Goal: Contribute content: Add original content to the website for others to see

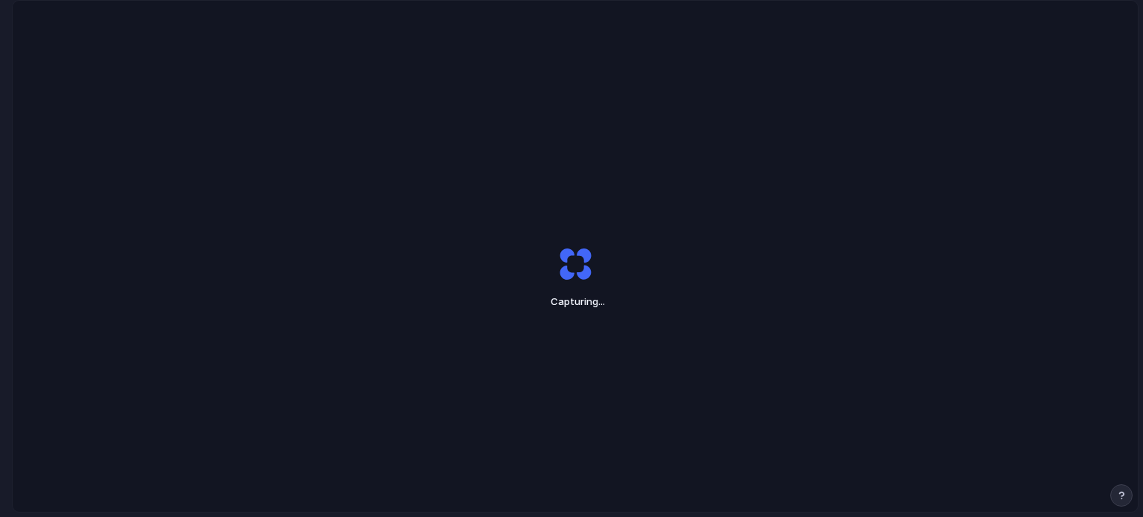
click at [1048, 279] on div "Capturing ..." at bounding box center [575, 277] width 1125 height 553
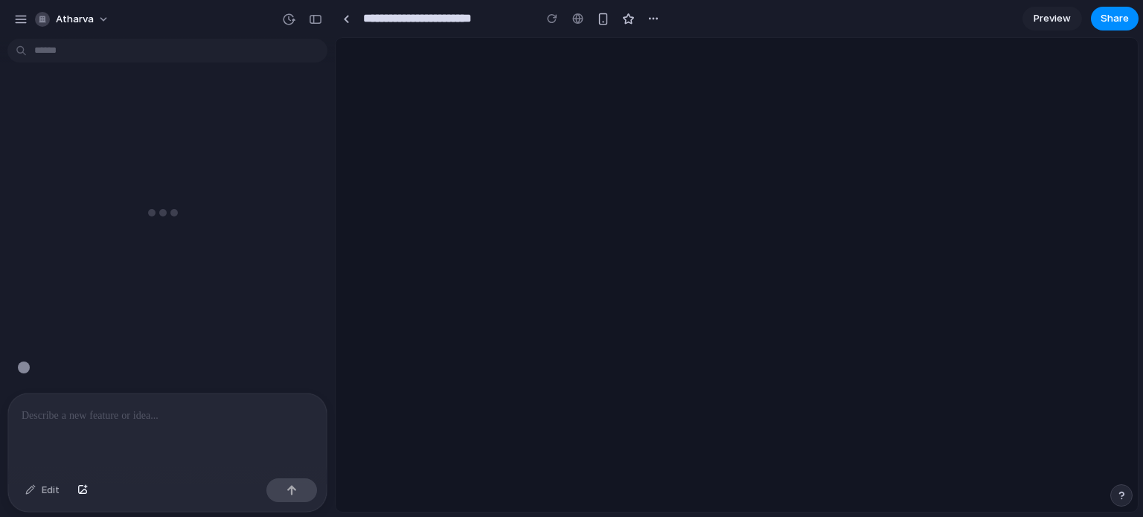
type input "**********"
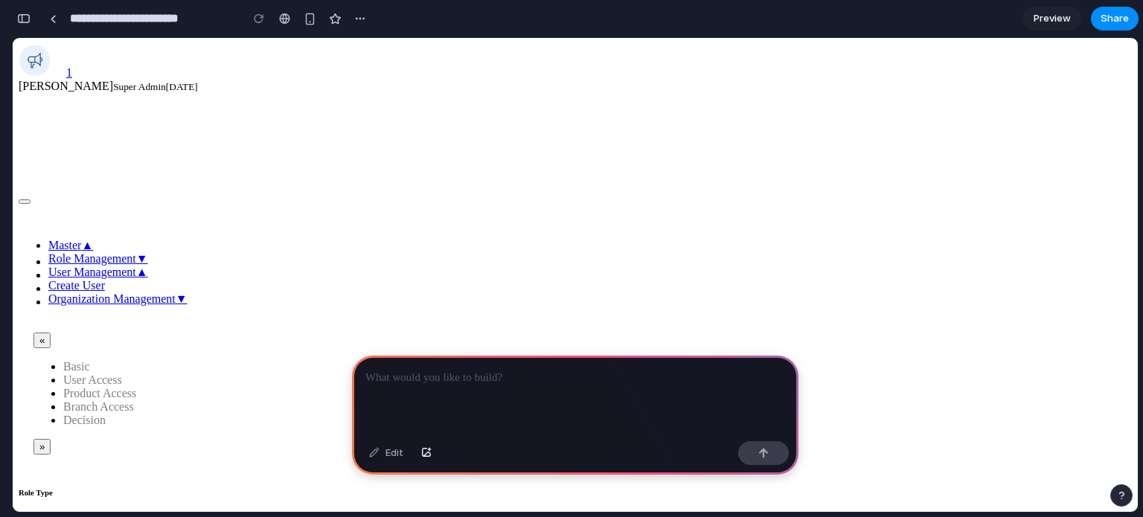
click at [122, 374] on link "User Access" at bounding box center [92, 380] width 59 height 13
click at [426, 382] on div at bounding box center [575, 396] width 446 height 80
click at [393, 451] on div "Edit" at bounding box center [386, 453] width 49 height 24
click at [609, 369] on p at bounding box center [575, 378] width 420 height 18
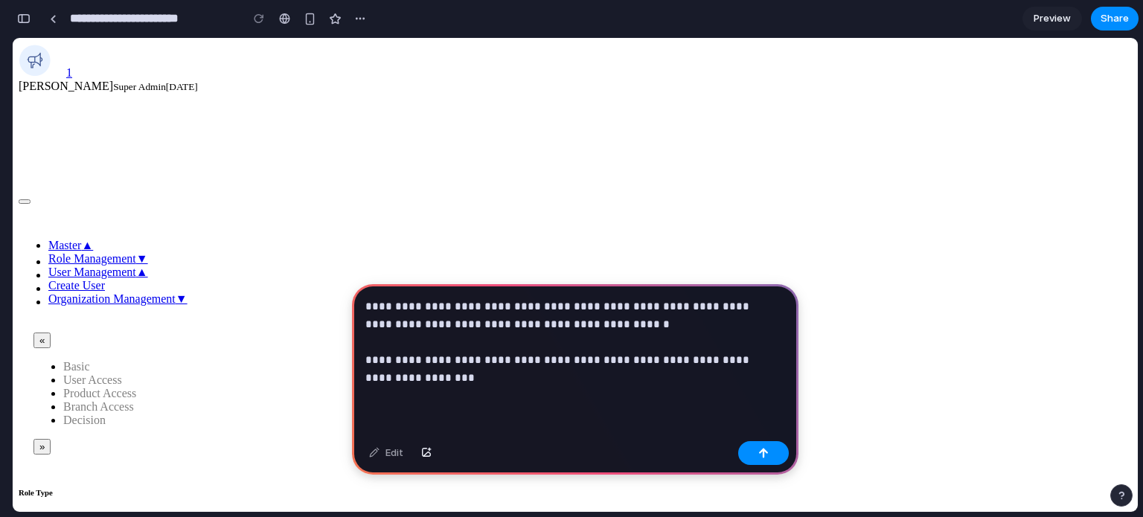
click at [601, 319] on p "**********" at bounding box center [572, 342] width 414 height 89
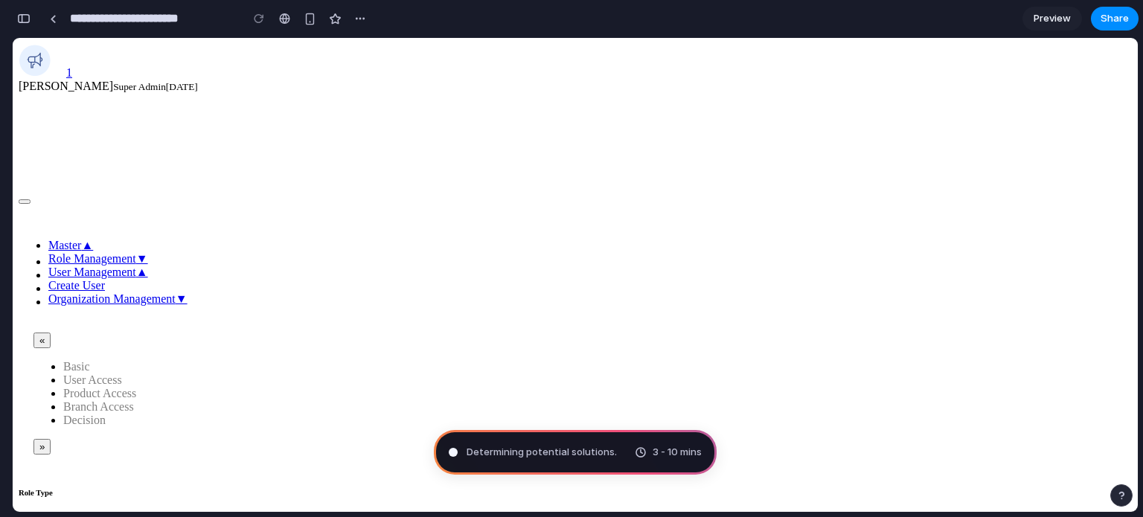
click at [563, 449] on span "Determining potential solutions ." at bounding box center [542, 452] width 150 height 15
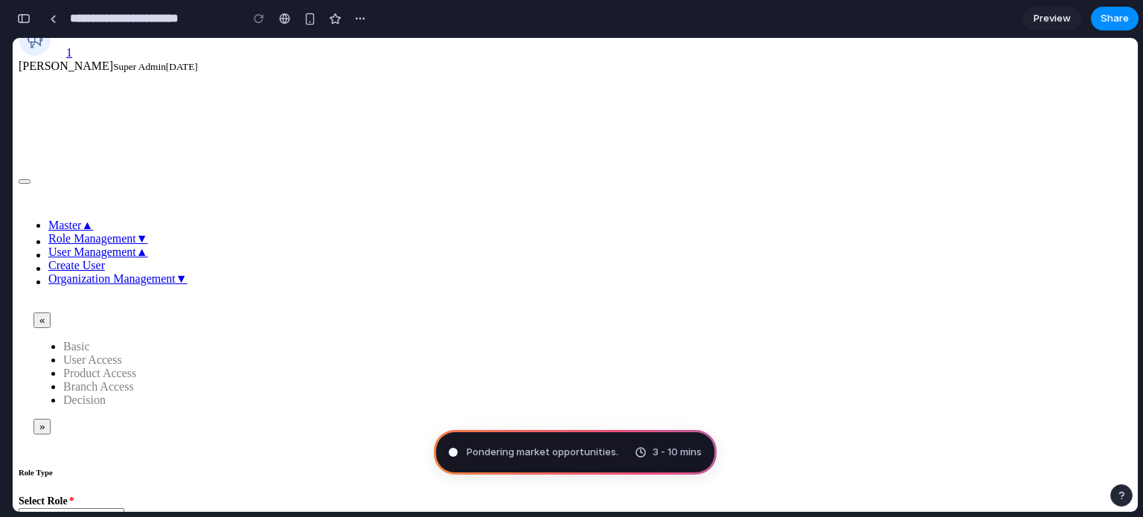
type input "**********"
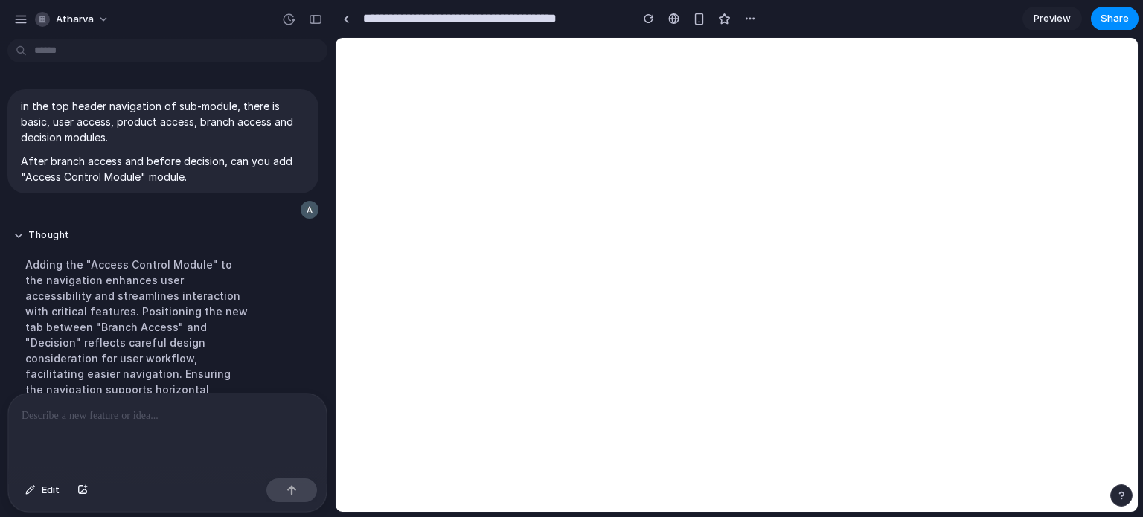
scroll to position [286, 0]
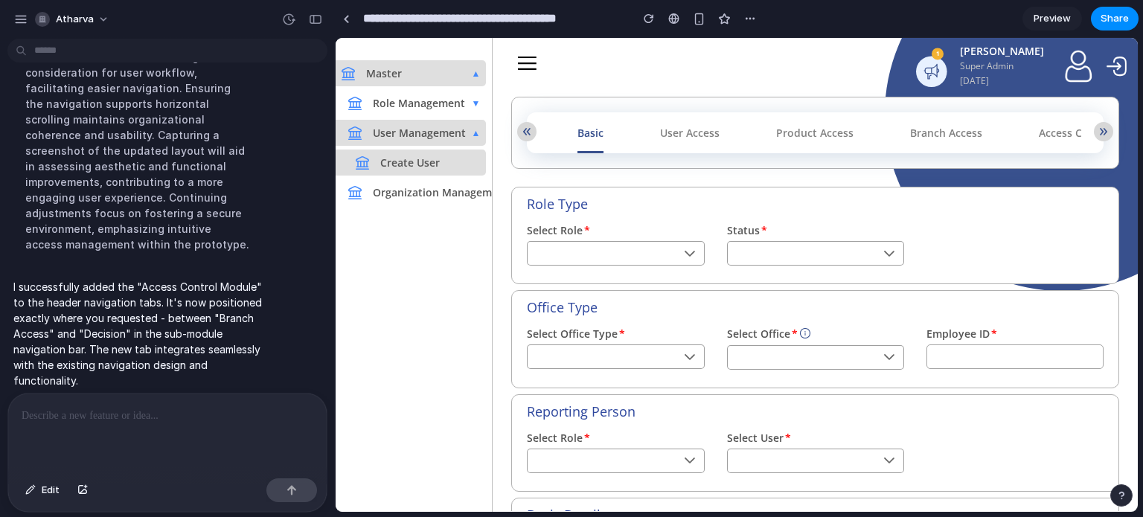
click at [1104, 132] on button "»" at bounding box center [1103, 131] width 19 height 19
click at [1062, 136] on link "Access Control Module" at bounding box center [1097, 132] width 129 height 41
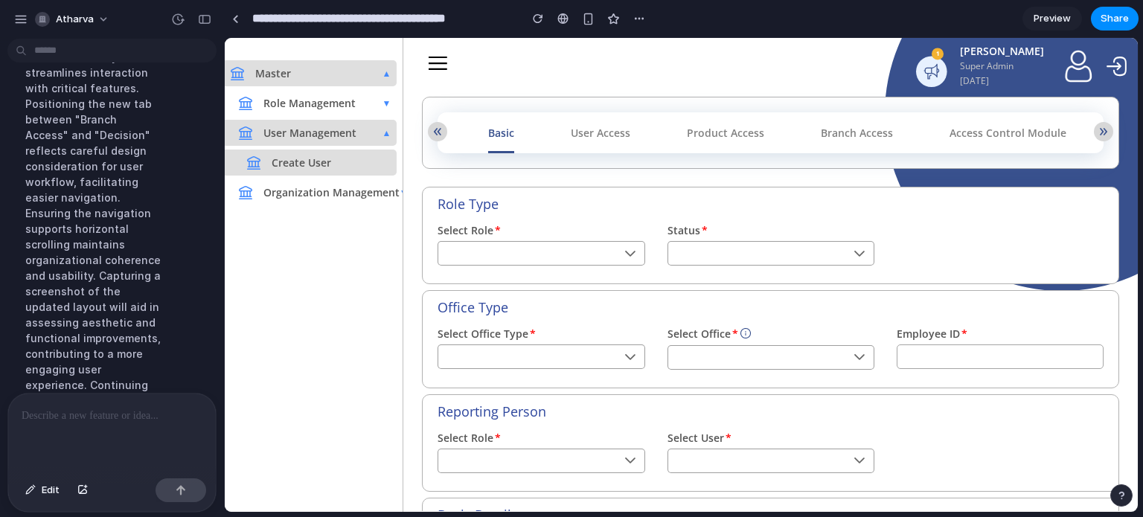
scroll to position [317, 0]
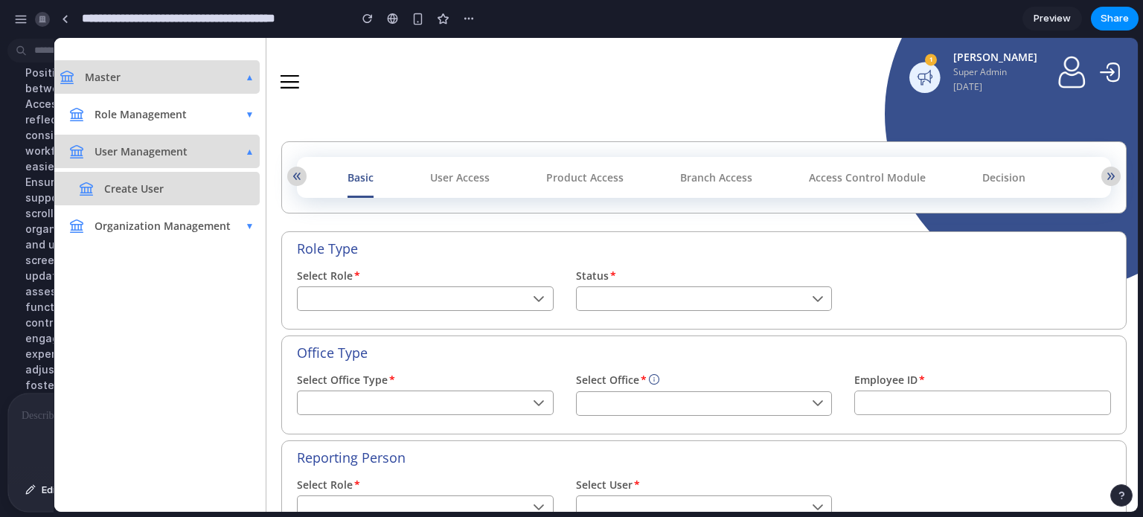
drag, startPoint x: 333, startPoint y: 211, endPoint x: 54, endPoint y: 227, distance: 280.2
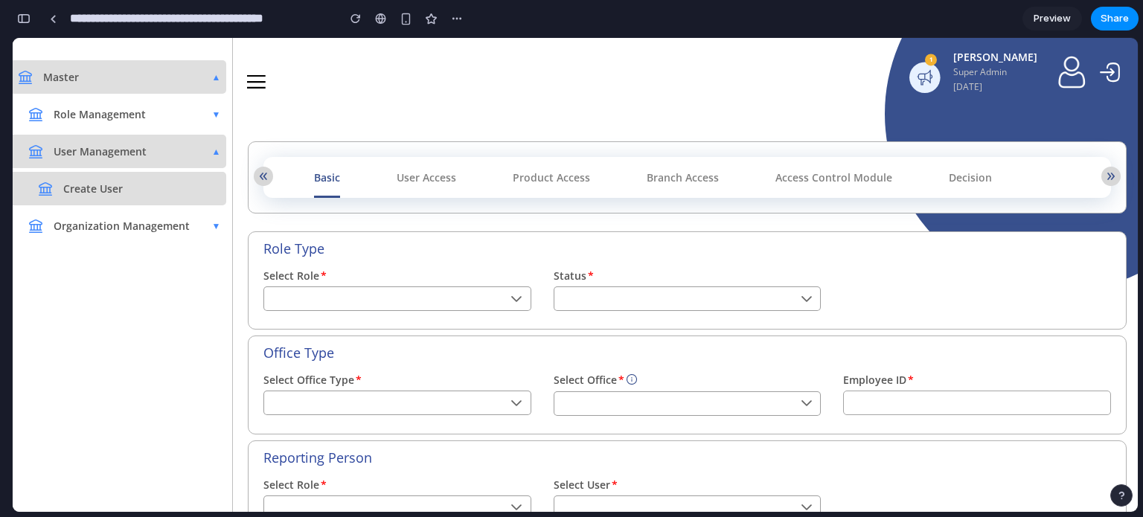
click at [861, 185] on link "Access Control Module" at bounding box center [833, 177] width 129 height 41
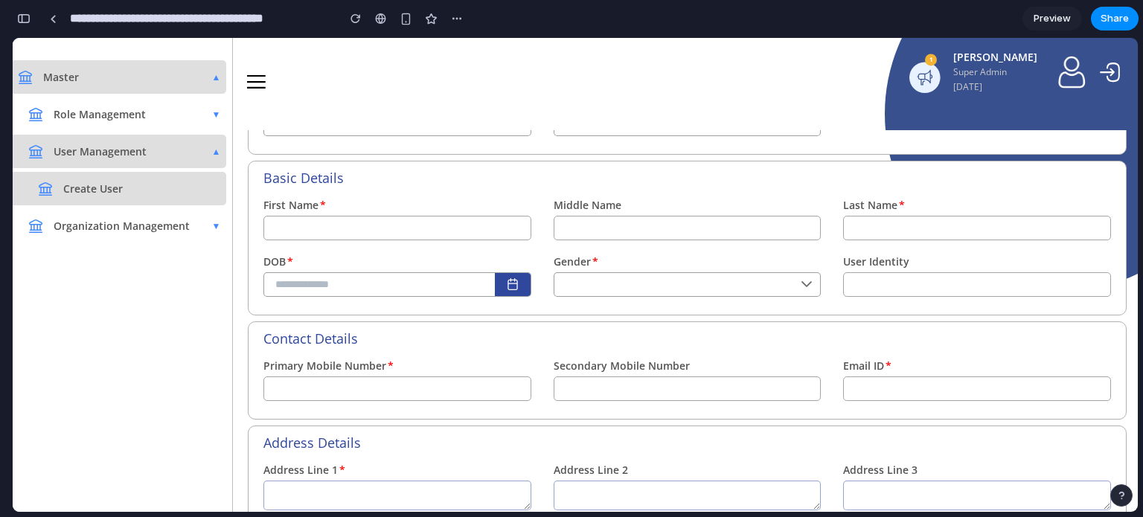
scroll to position [0, 0]
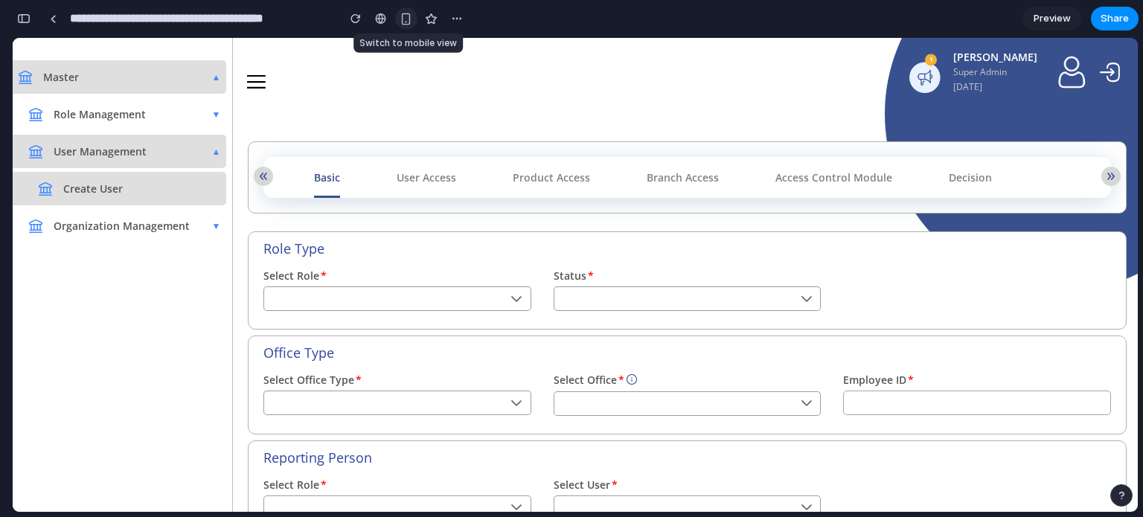
click at [409, 15] on div "button" at bounding box center [406, 19] width 13 height 13
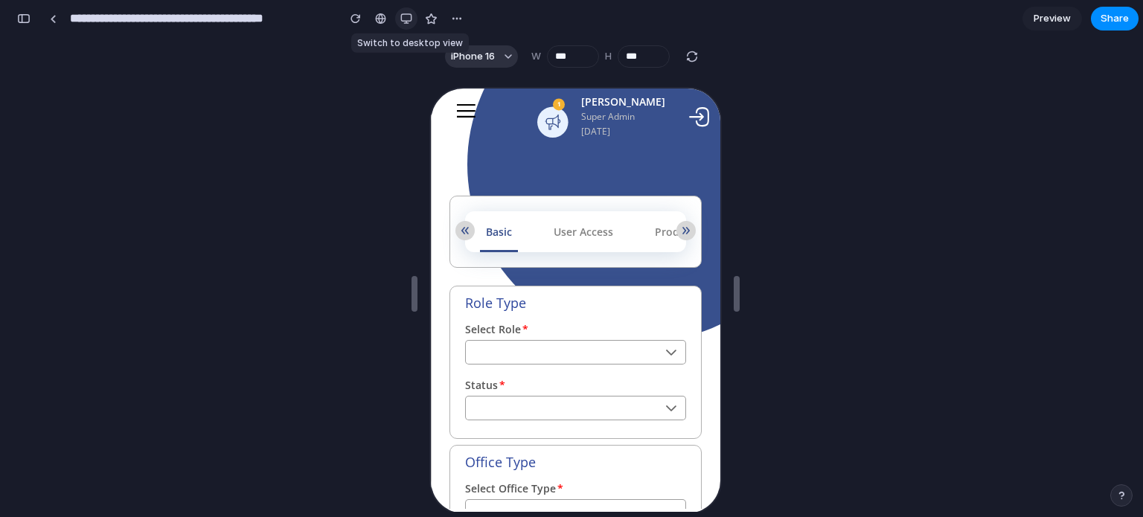
click at [409, 15] on div "button" at bounding box center [406, 19] width 12 height 12
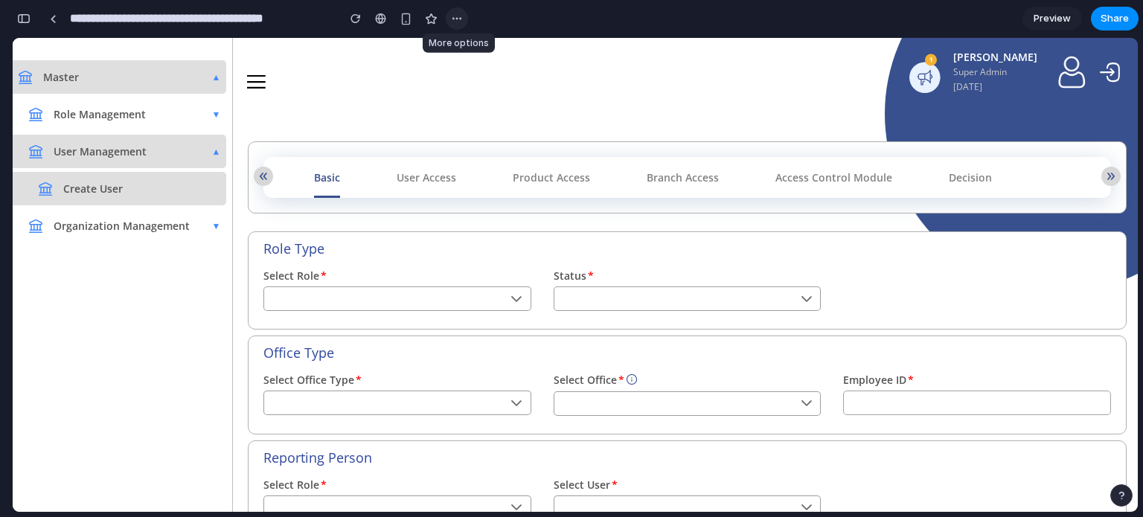
click at [454, 17] on div "button" at bounding box center [457, 19] width 12 height 12
click at [1055, 18] on span "Preview" at bounding box center [1052, 18] width 37 height 15
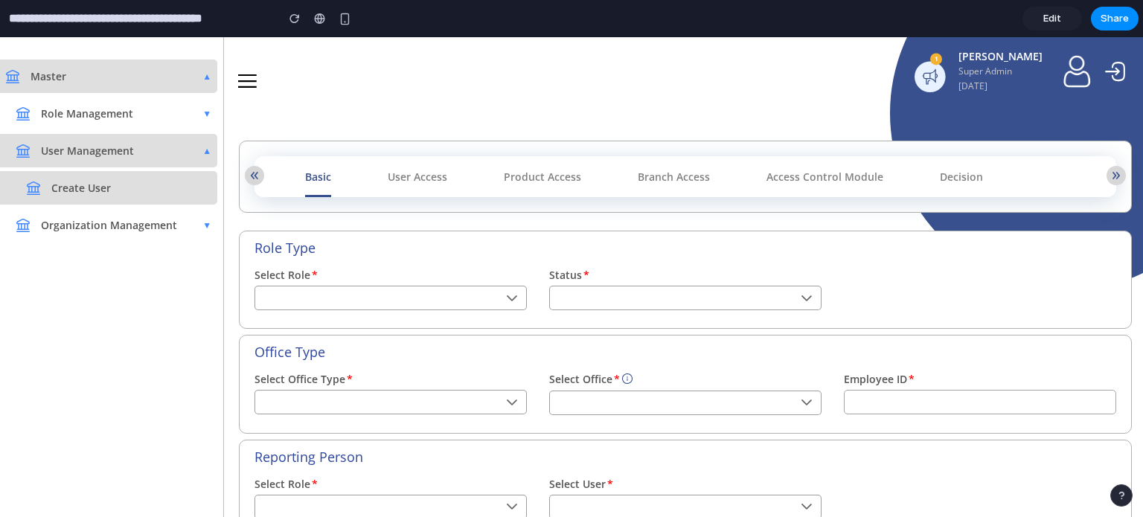
click at [699, 179] on link "Branch Access" at bounding box center [674, 176] width 84 height 41
click at [1066, 7] on link "Edit" at bounding box center [1052, 19] width 60 height 24
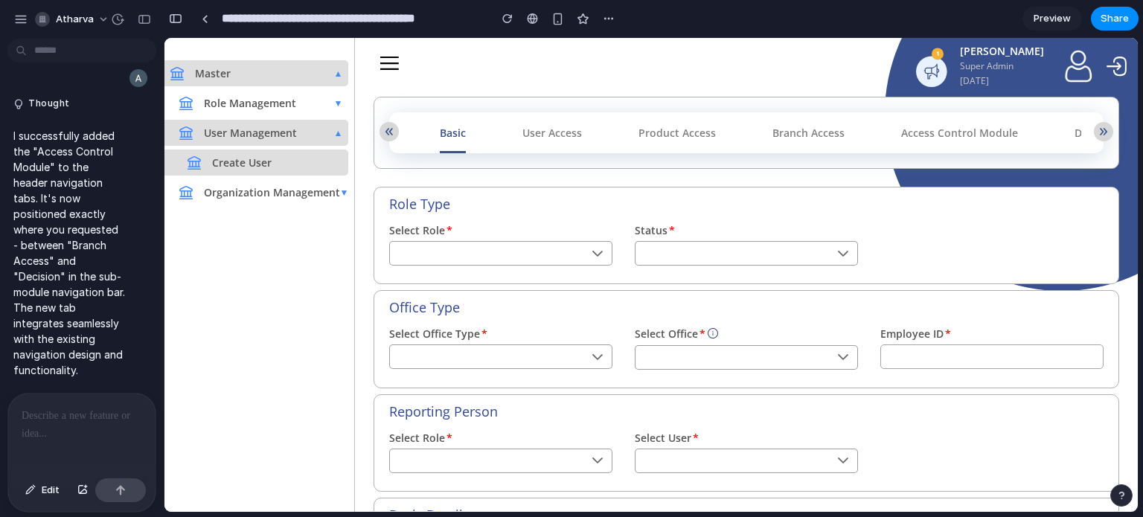
click at [46, 458] on div at bounding box center [81, 433] width 147 height 79
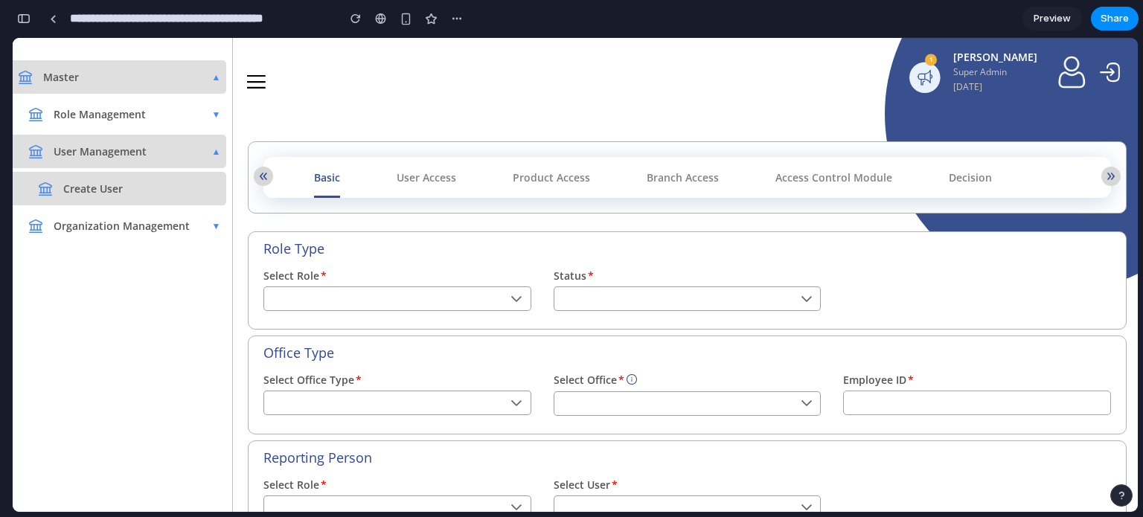
click at [17, 11] on button "button" at bounding box center [24, 19] width 24 height 24
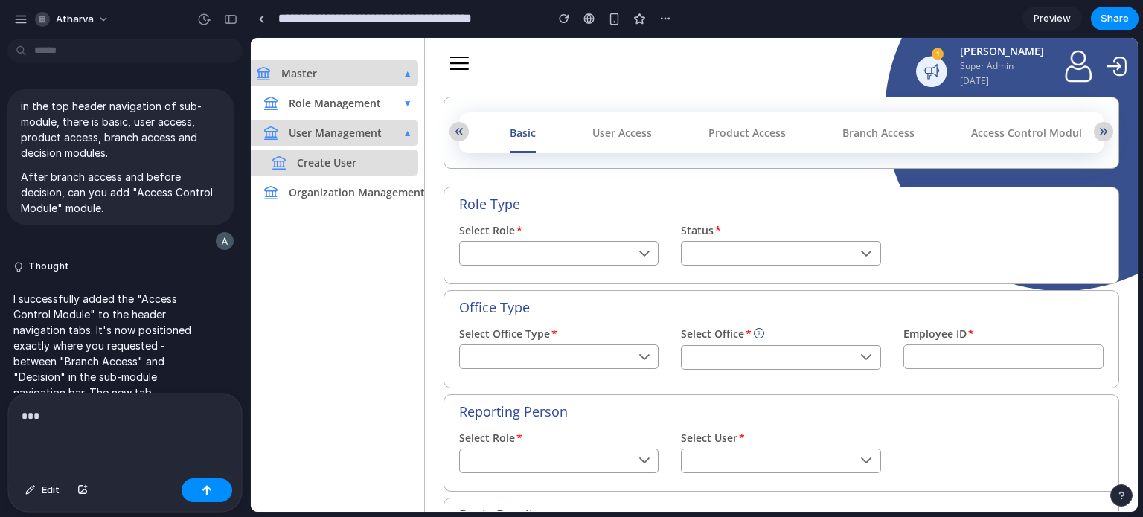
drag, startPoint x: 333, startPoint y: 187, endPoint x: 0, endPoint y: 161, distance: 334.4
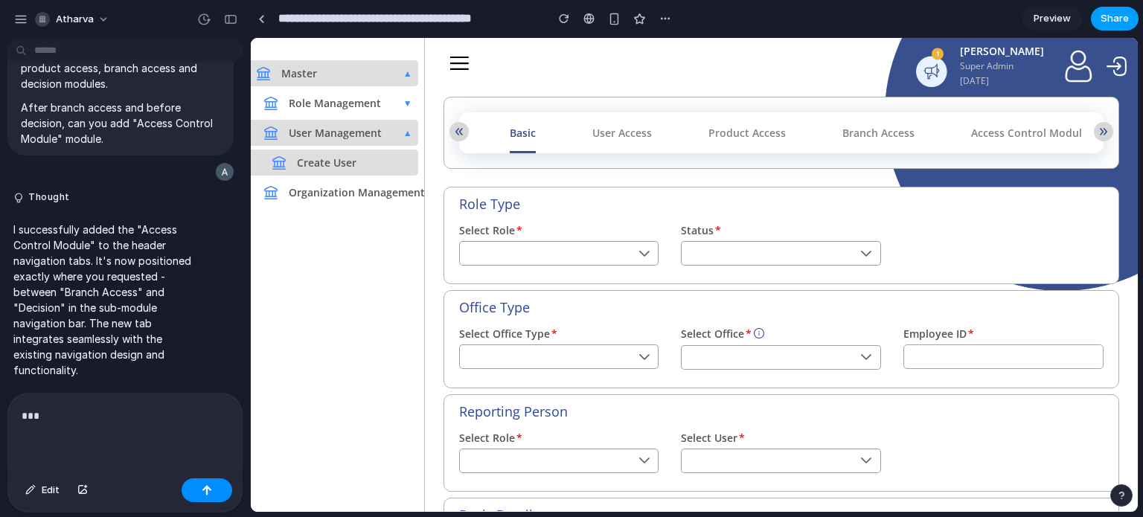
click at [1122, 14] on span "Share" at bounding box center [1115, 18] width 28 height 15
click at [667, 11] on button "button" at bounding box center [665, 18] width 22 height 22
click at [1114, 16] on span "Share" at bounding box center [1115, 18] width 28 height 15
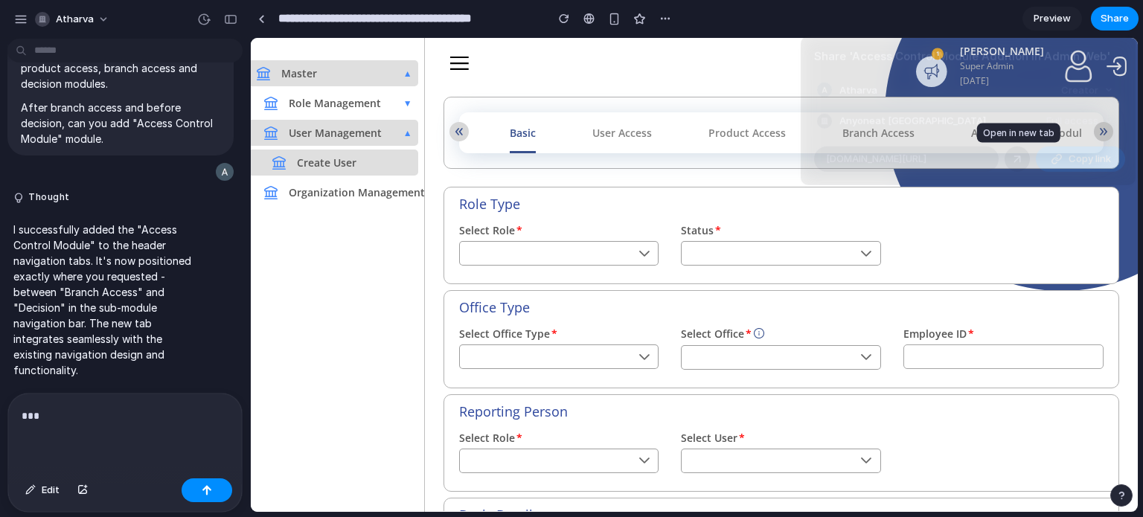
click at [1016, 164] on div at bounding box center [1017, 158] width 13 height 13
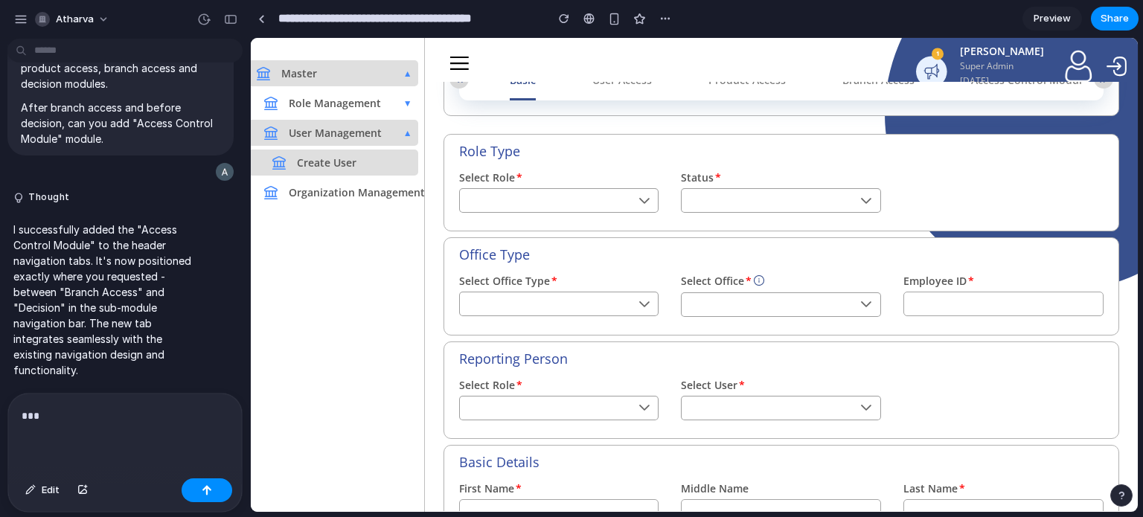
scroll to position [0, 0]
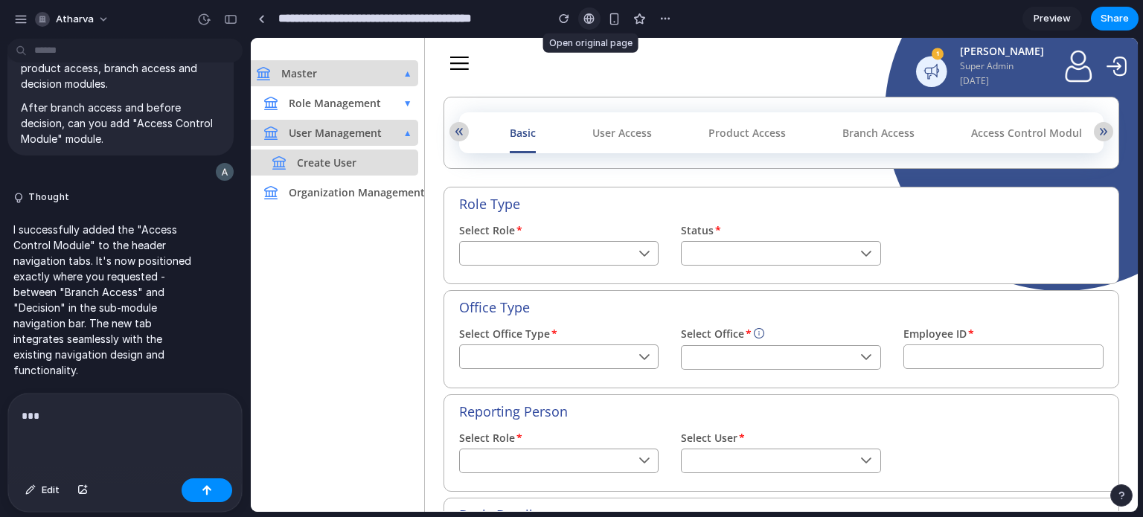
click at [592, 20] on div at bounding box center [588, 19] width 11 height 12
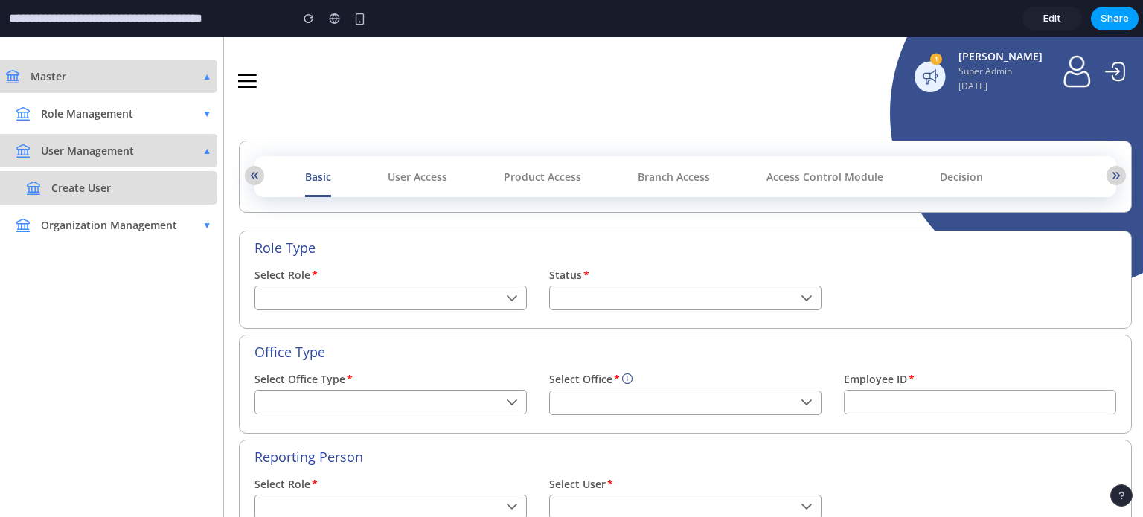
click at [1107, 18] on span "Share" at bounding box center [1115, 18] width 28 height 15
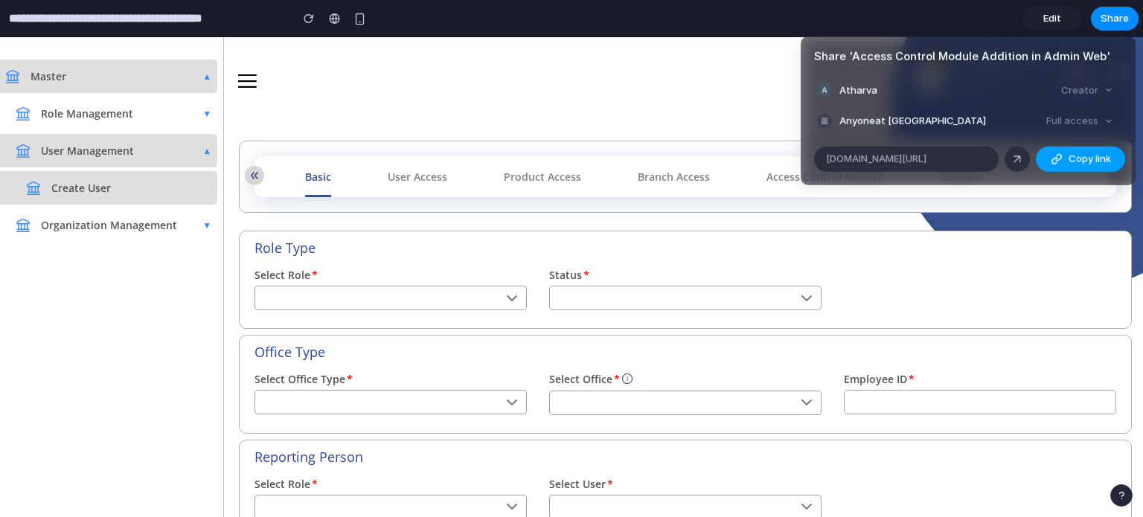
click at [1059, 157] on div "button" at bounding box center [1057, 159] width 12 height 12
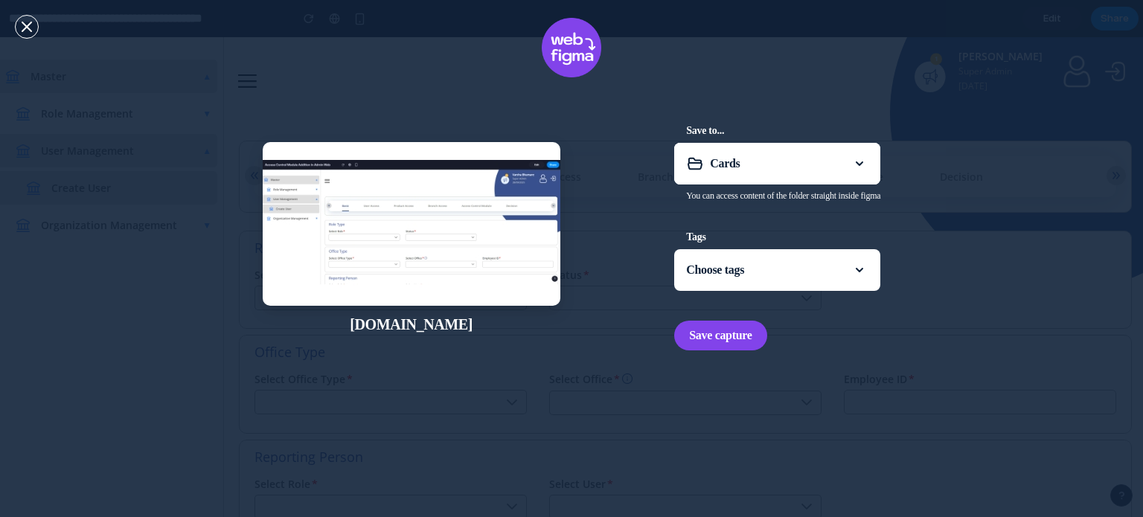
click at [801, 214] on div "Save to... Cards You can access content of the folder straight inside figma Tag…" at bounding box center [777, 237] width 206 height 225
click at [827, 167] on span "Cards" at bounding box center [777, 163] width 135 height 13
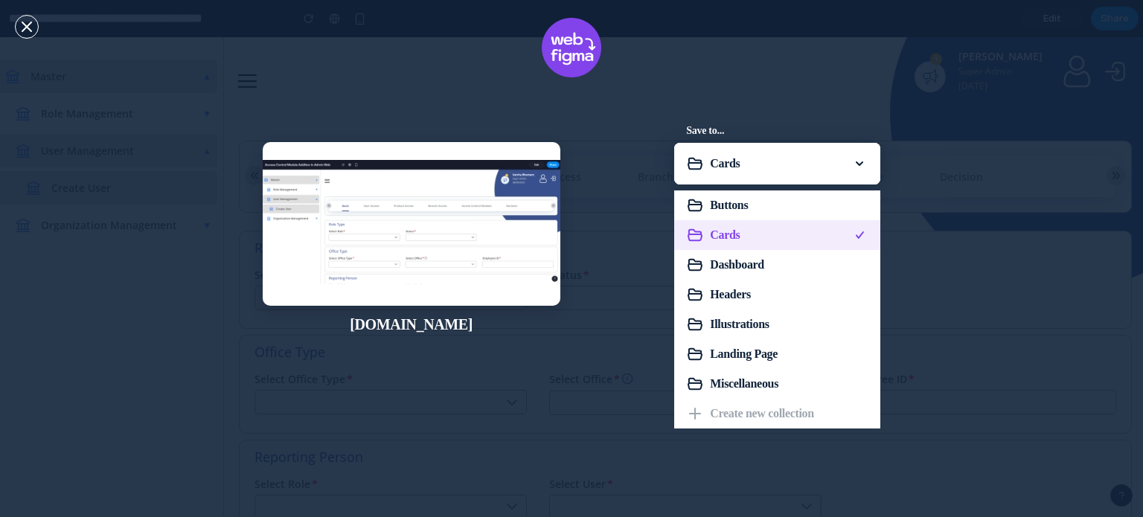
click at [819, 235] on span "Cards" at bounding box center [777, 234] width 135 height 13
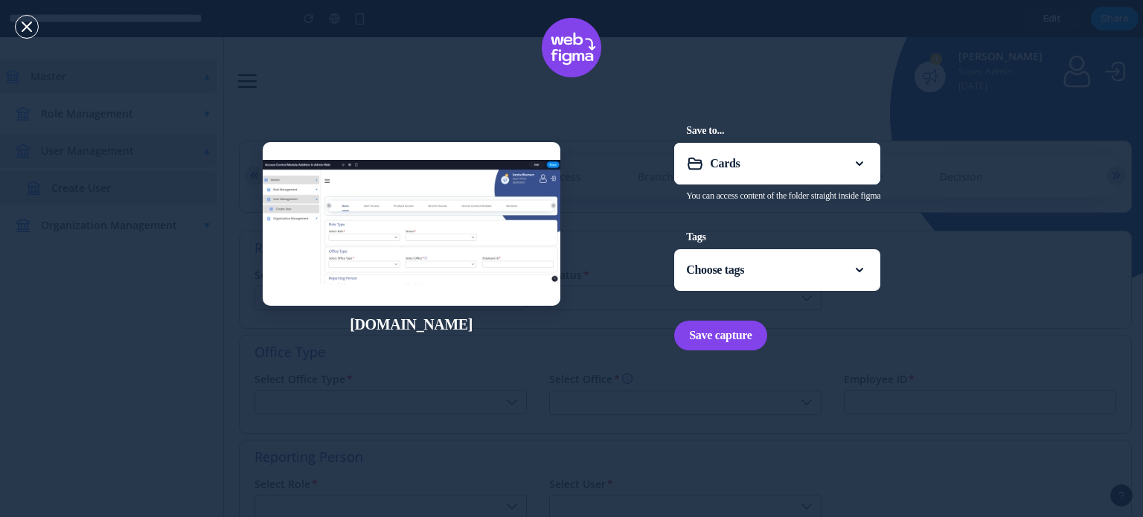
click at [793, 281] on div "Choose tags" at bounding box center [777, 270] width 206 height 30
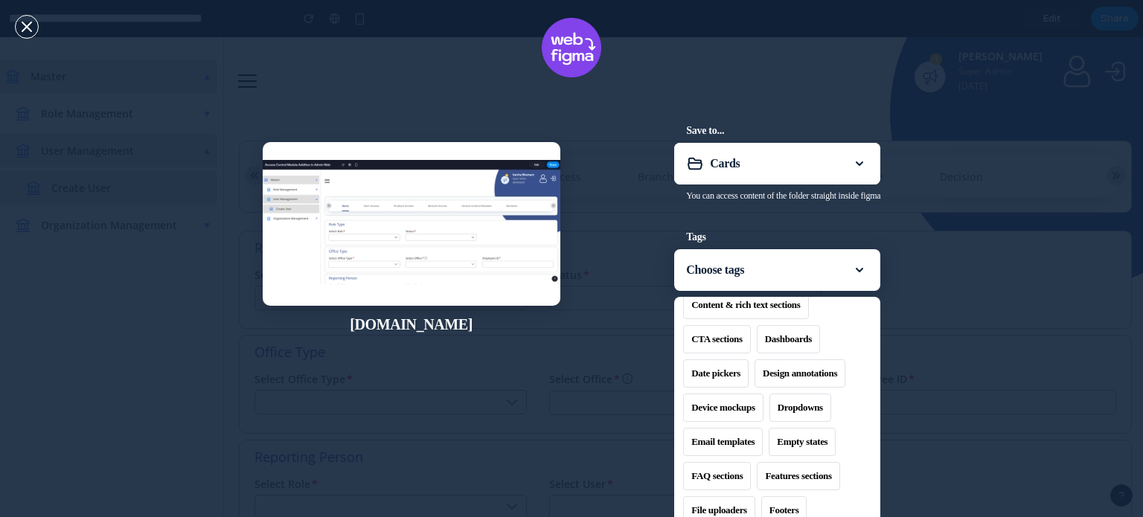
scroll to position [309, 0]
click at [735, 410] on div "Device mockups" at bounding box center [723, 407] width 80 height 28
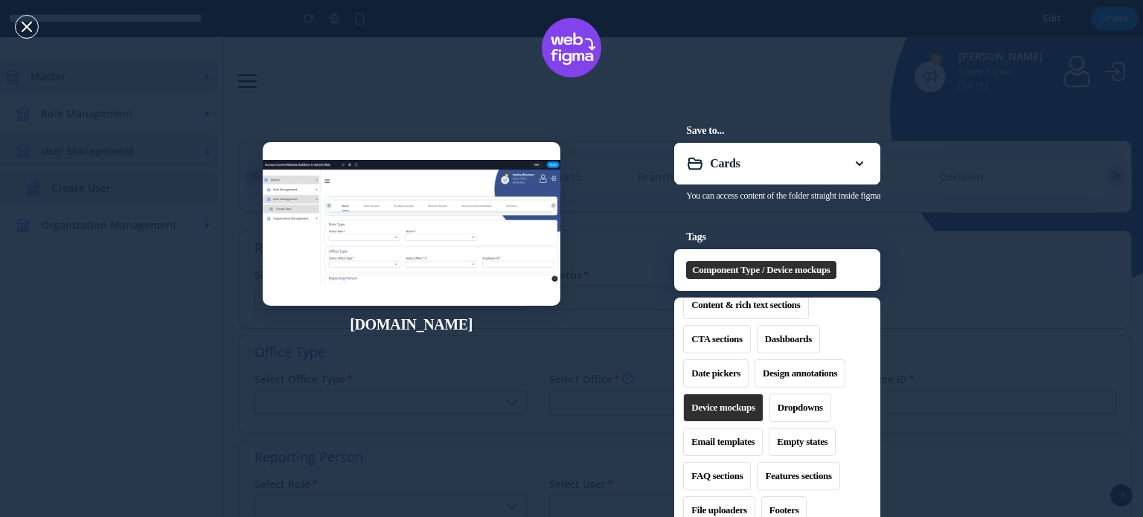
click at [824, 265] on div at bounding box center [571, 258] width 1143 height 517
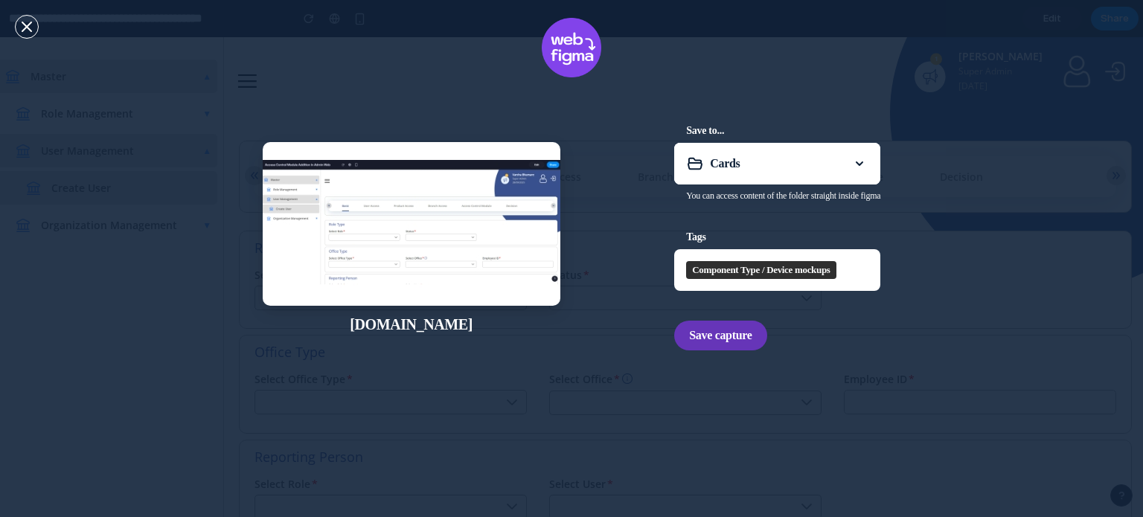
click at [723, 342] on span "Save capture" at bounding box center [720, 335] width 63 height 15
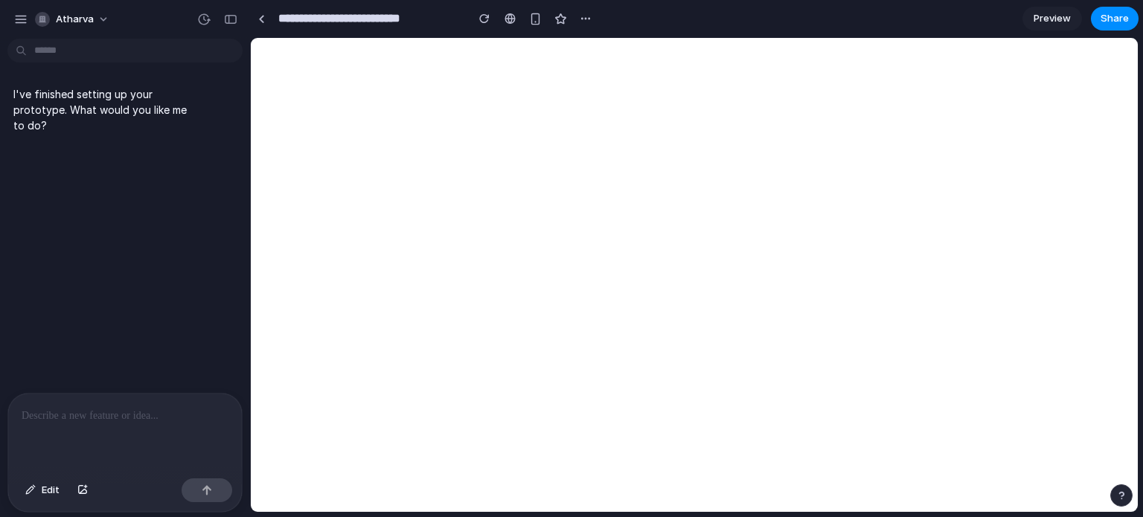
click at [159, 407] on p at bounding box center [125, 416] width 207 height 18
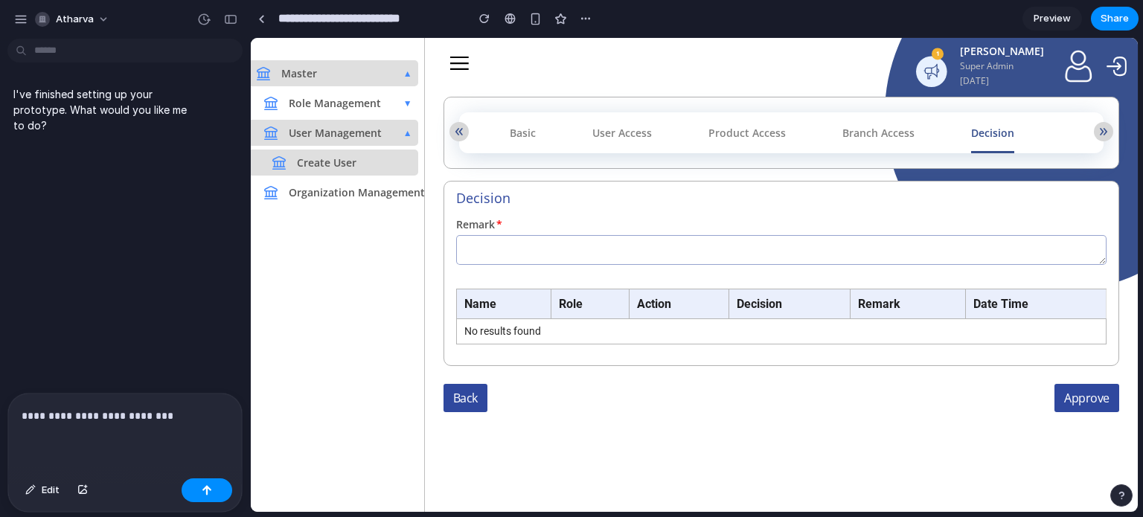
click at [186, 417] on p "**********" at bounding box center [122, 416] width 201 height 18
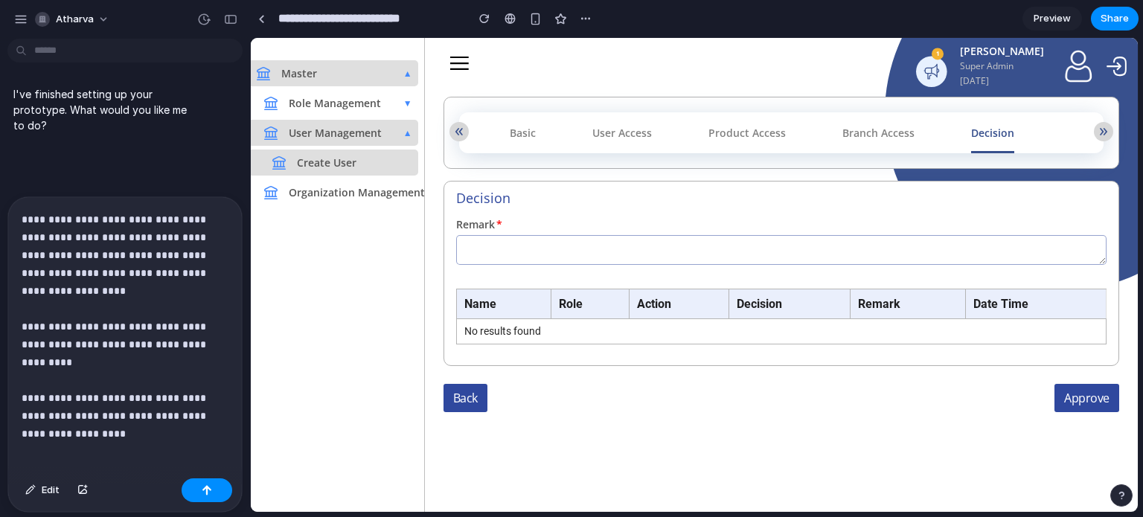
click at [202, 334] on p "**********" at bounding box center [122, 318] width 201 height 214
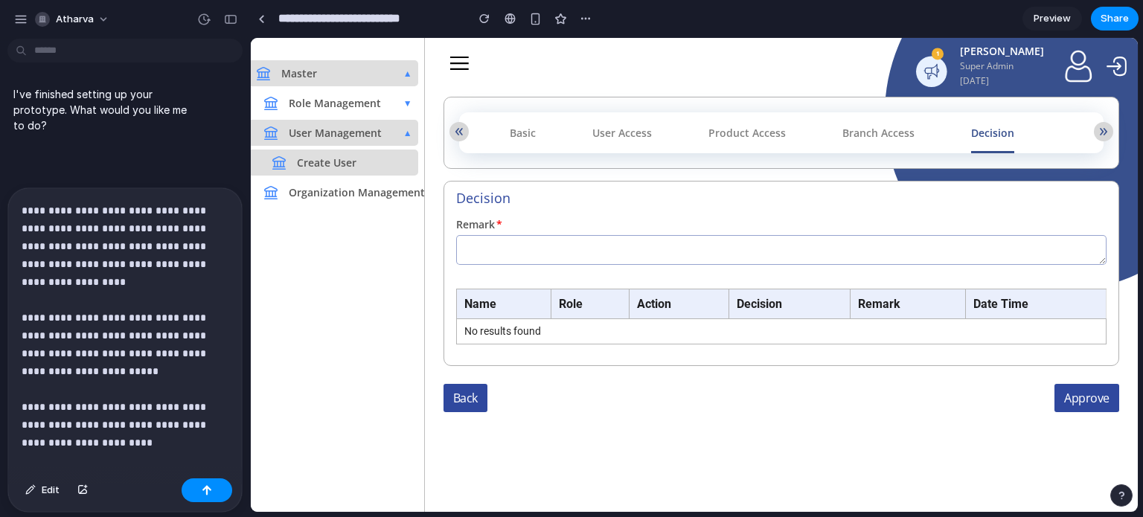
click at [120, 422] on p "**********" at bounding box center [119, 318] width 195 height 232
click at [137, 428] on p "**********" at bounding box center [119, 318] width 195 height 232
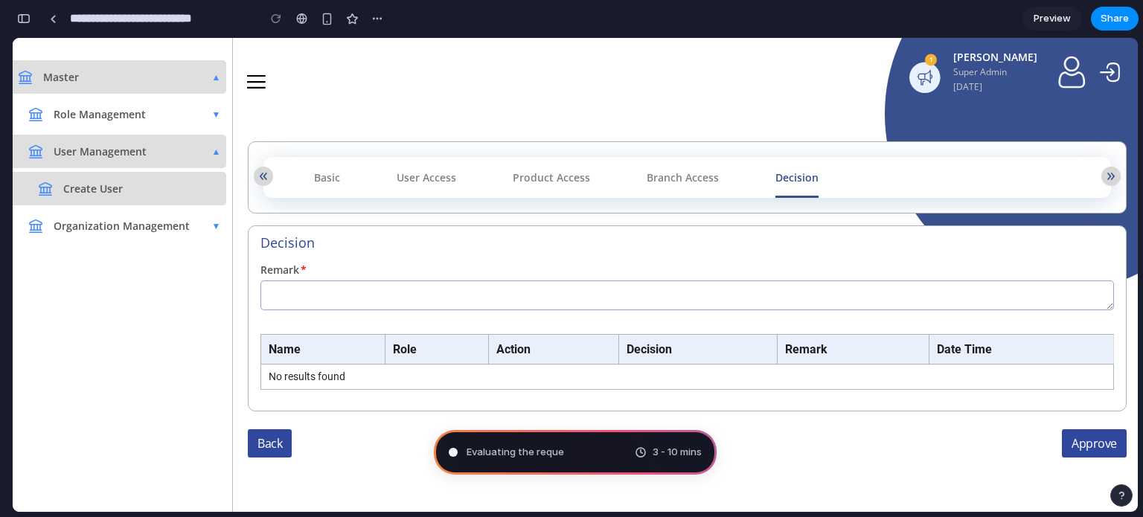
scroll to position [195, 0]
type input "**********"
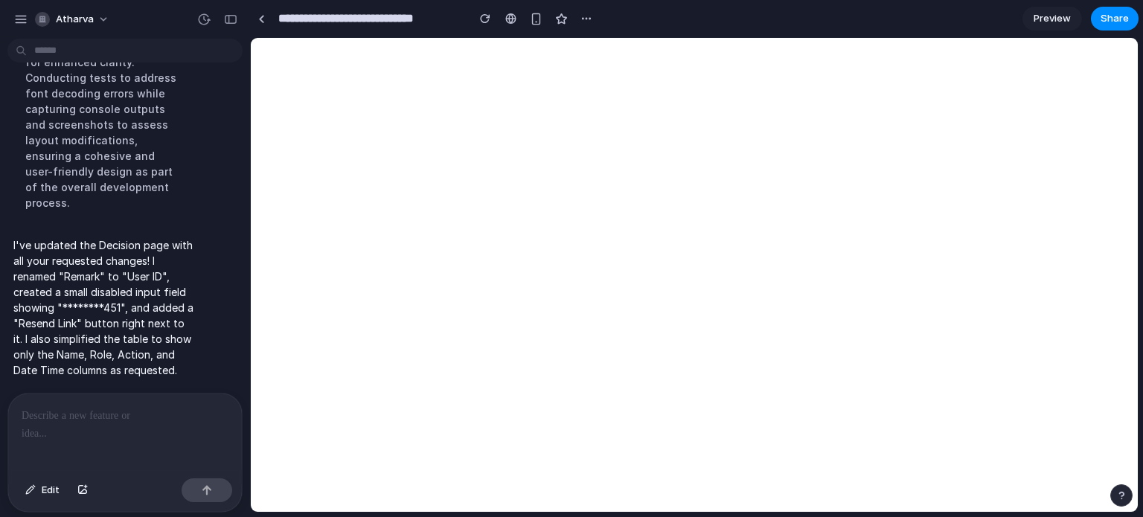
scroll to position [593, 0]
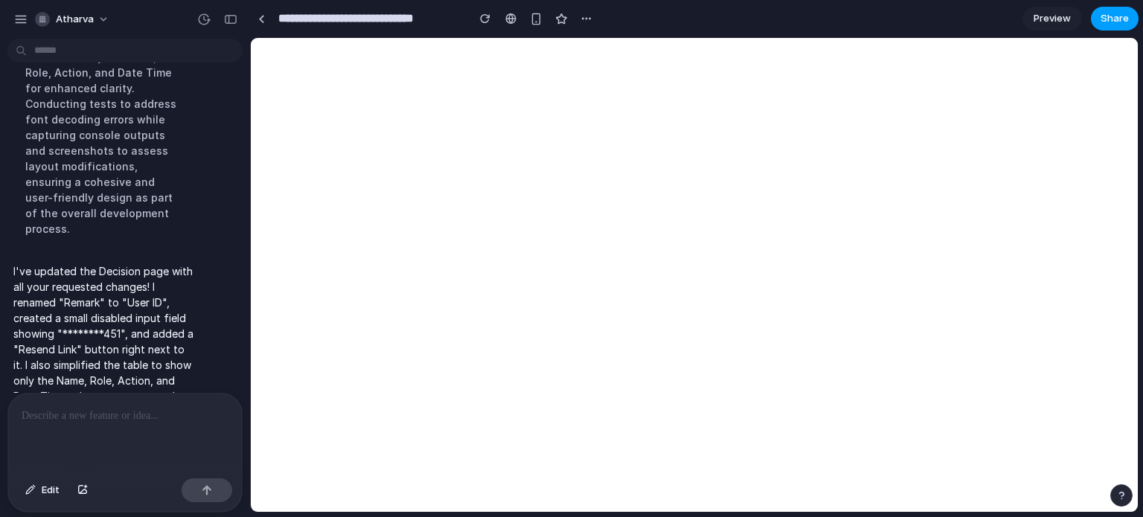
click at [1120, 11] on span "Share" at bounding box center [1115, 18] width 28 height 15
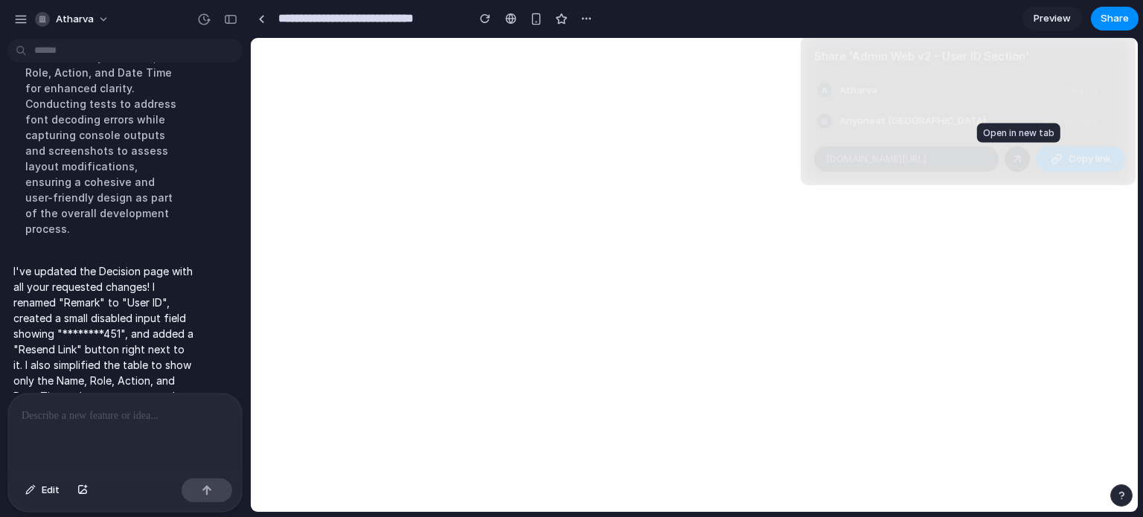
click at [1017, 156] on div at bounding box center [1017, 158] width 13 height 13
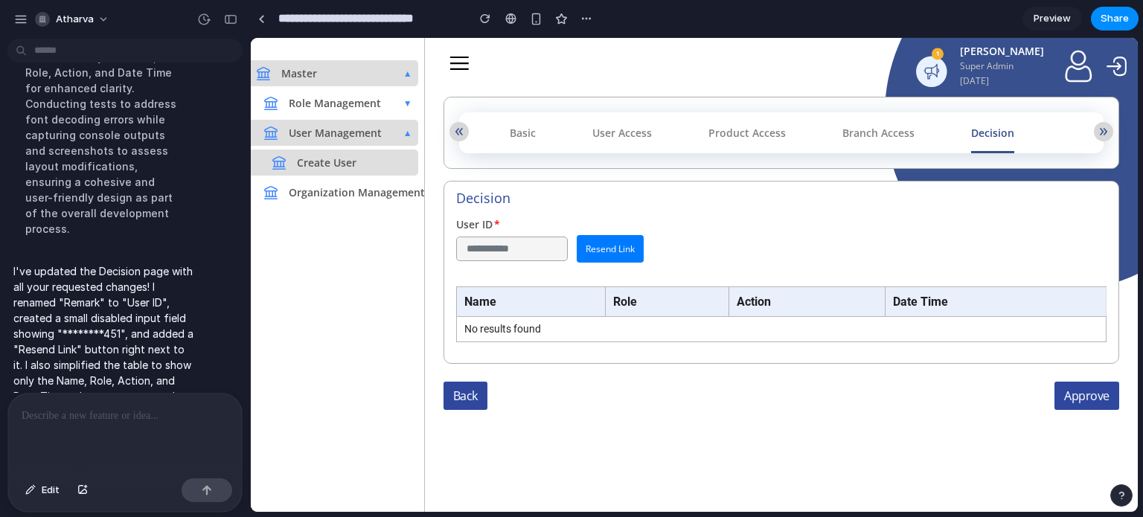
click at [128, 394] on div at bounding box center [125, 433] width 234 height 79
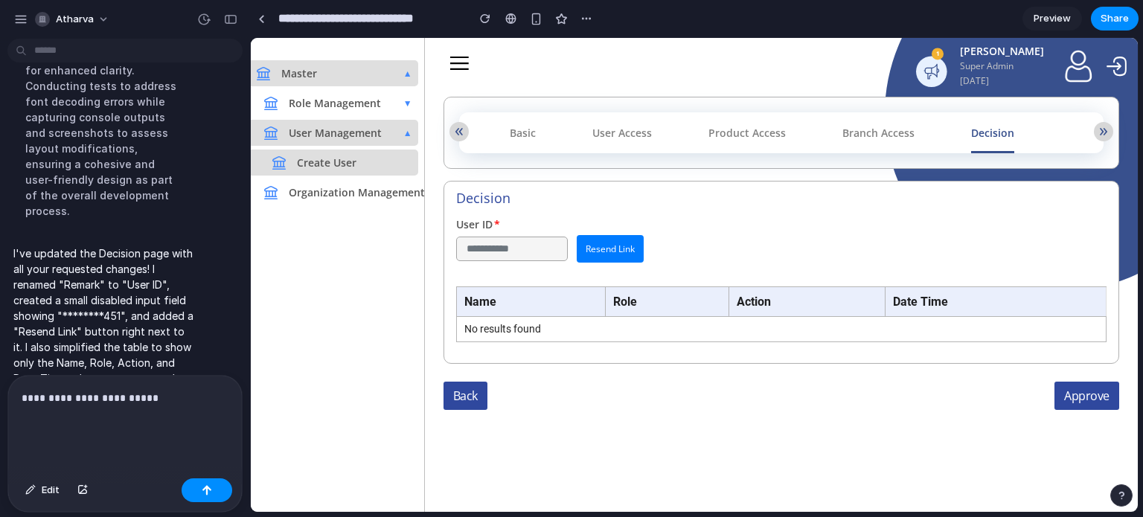
scroll to position [629, 0]
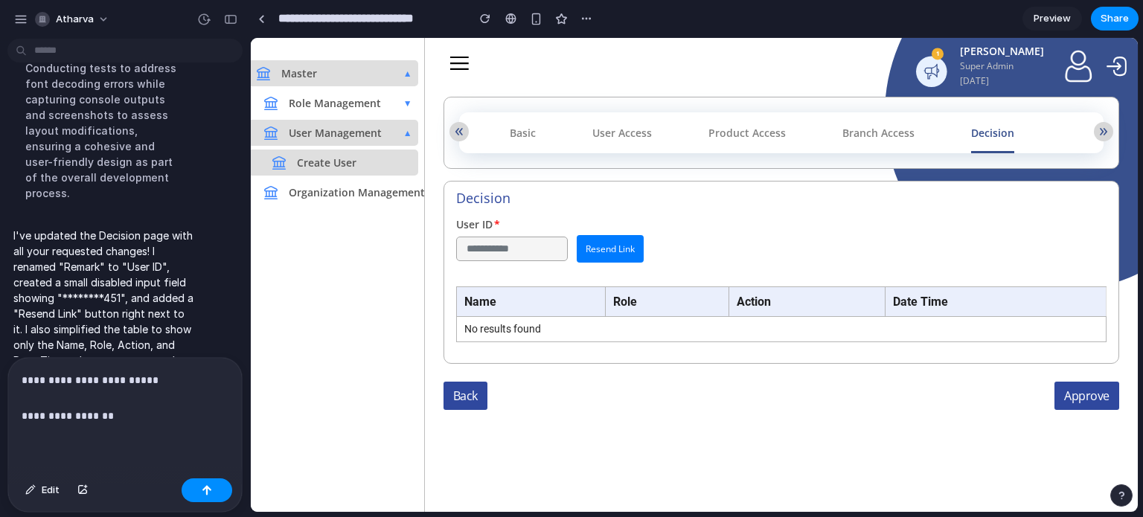
click at [179, 374] on p "**********" at bounding box center [122, 398] width 201 height 54
click at [177, 410] on p "**********" at bounding box center [122, 398] width 201 height 54
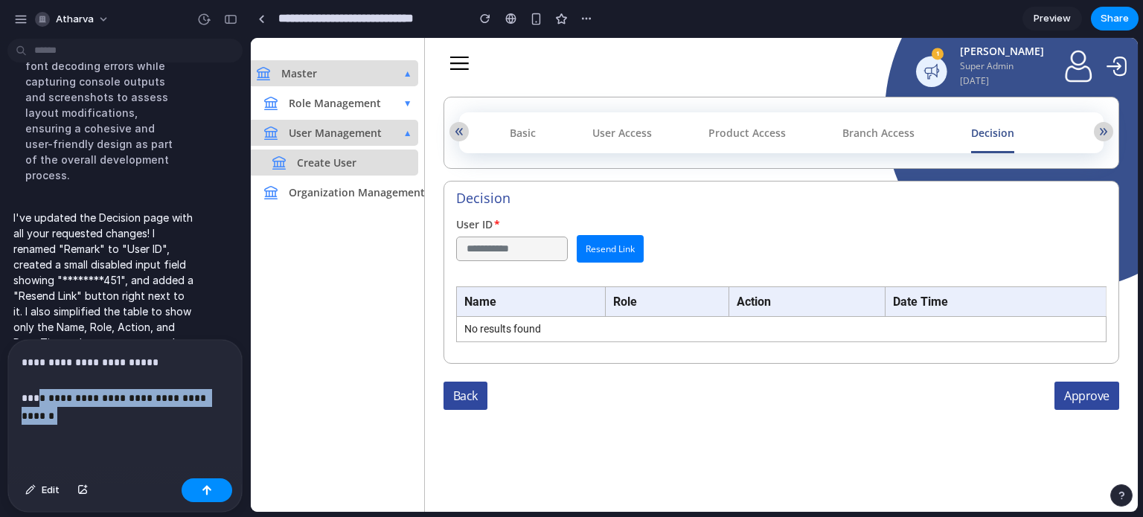
drag, startPoint x: 65, startPoint y: 406, endPoint x: 32, endPoint y: 397, distance: 34.7
click at [32, 397] on p "**********" at bounding box center [122, 388] width 201 height 71
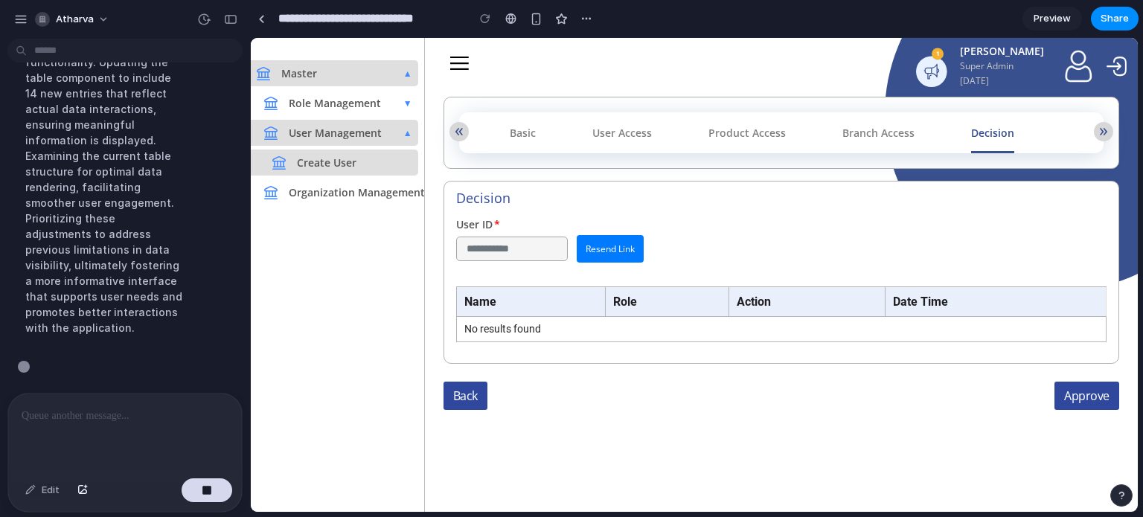
scroll to position [1405, 0]
click at [231, 23] on div "button" at bounding box center [230, 19] width 13 height 10
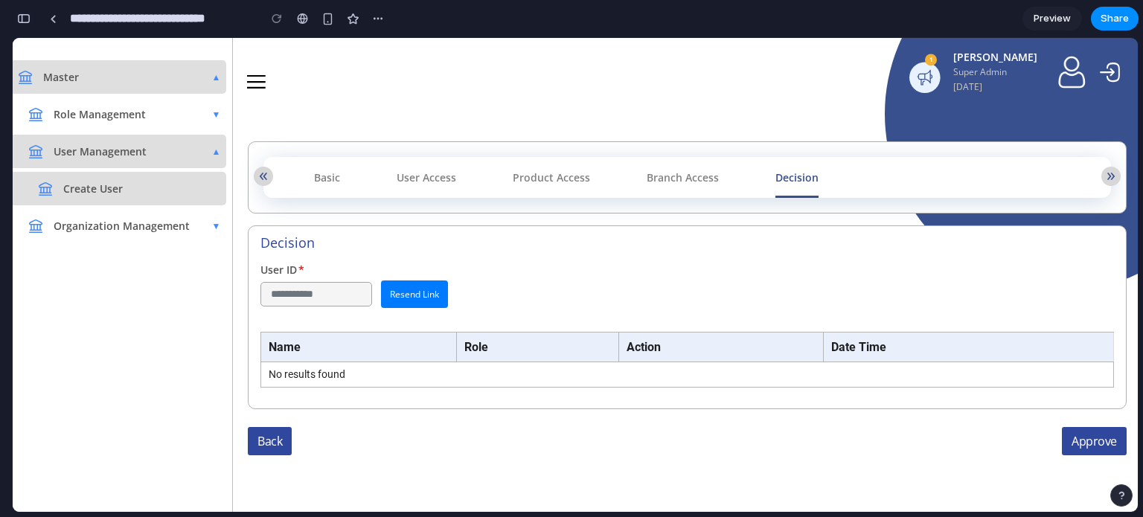
click at [22, 20] on div "button" at bounding box center [23, 18] width 13 height 10
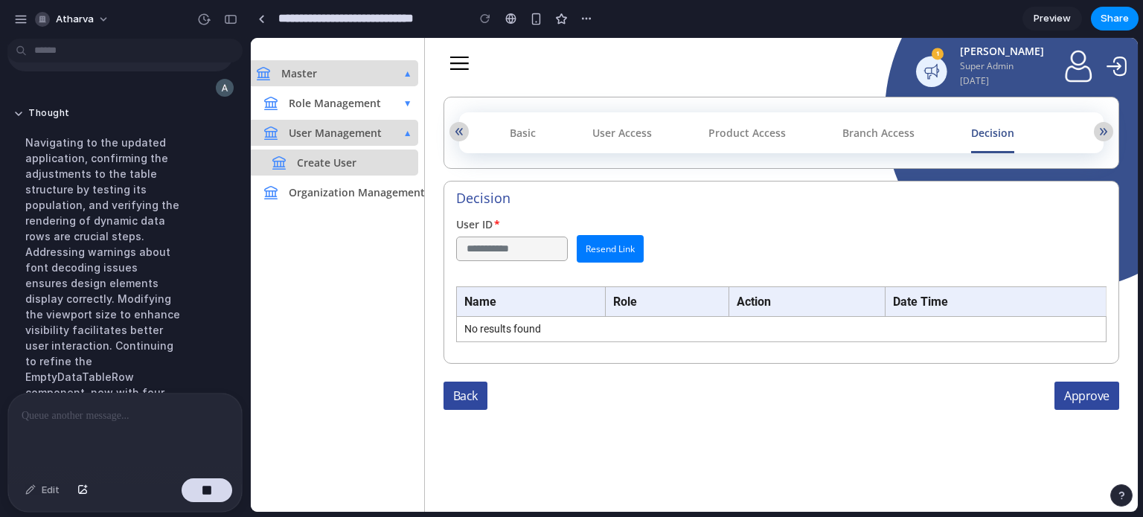
scroll to position [1226, 0]
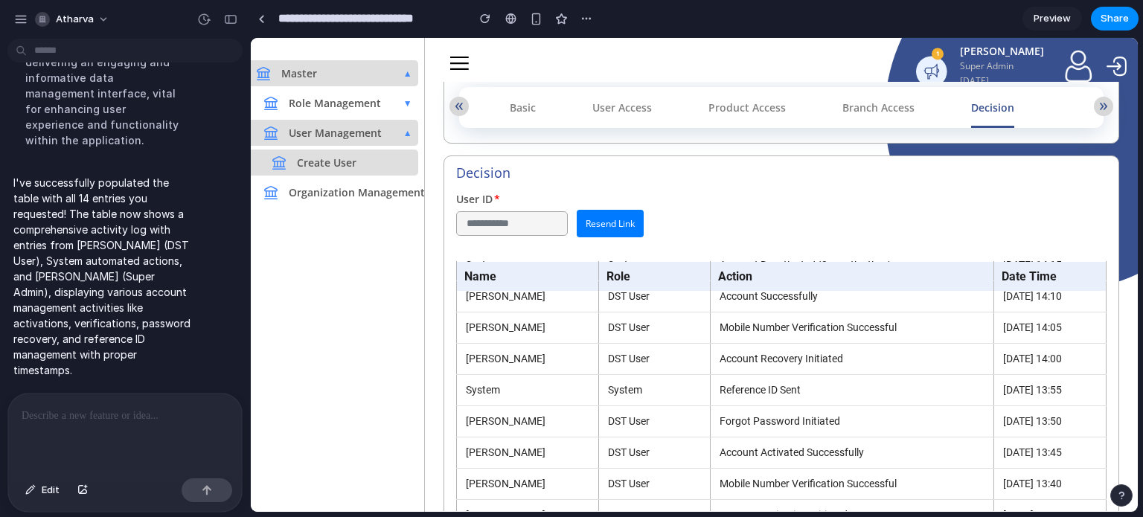
scroll to position [139, 0]
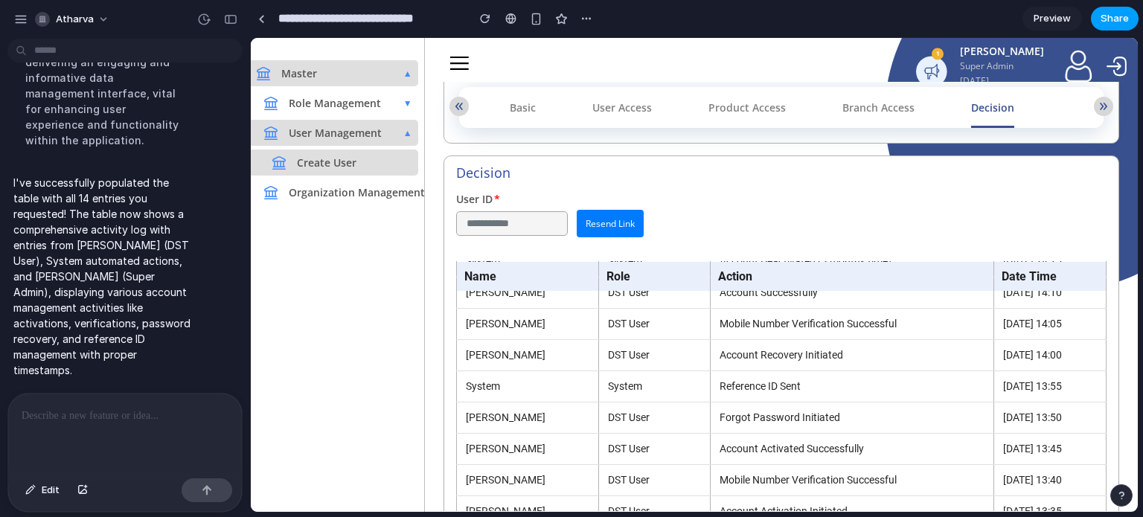
click at [1095, 22] on button "Share" at bounding box center [1115, 19] width 48 height 24
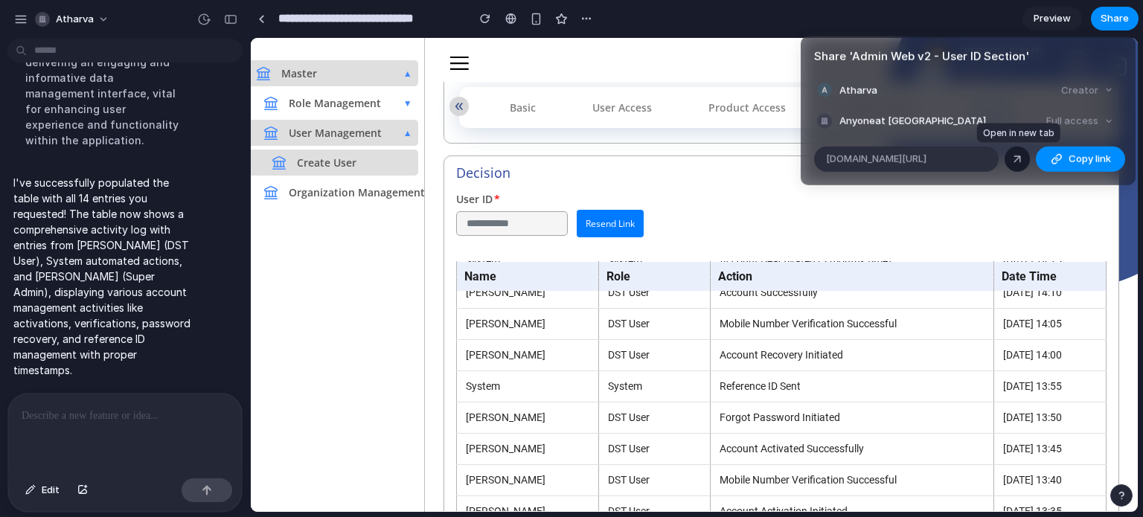
click at [1017, 152] on div at bounding box center [1017, 158] width 13 height 13
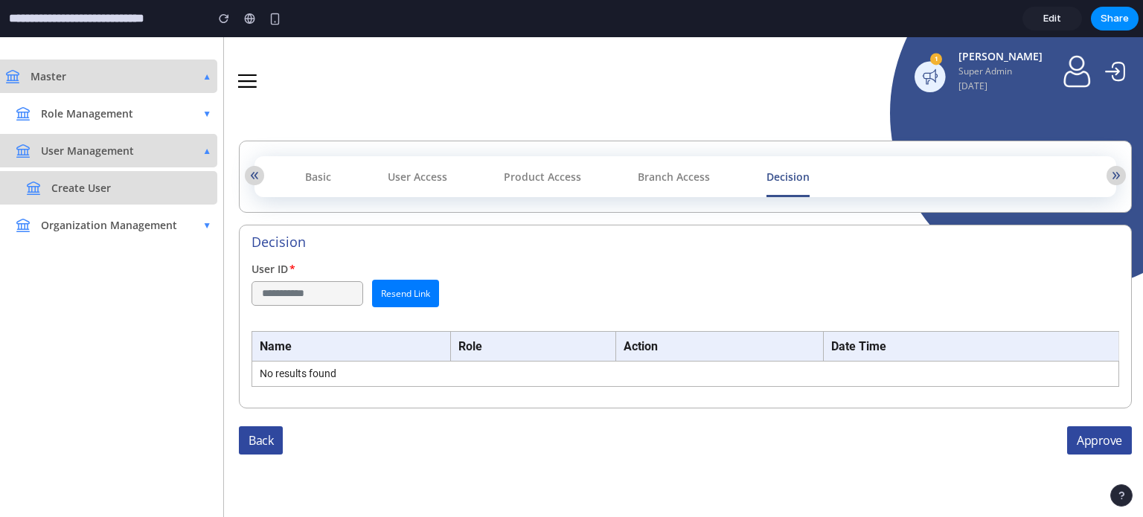
click at [542, 261] on div "**********" at bounding box center [686, 284] width 868 height 48
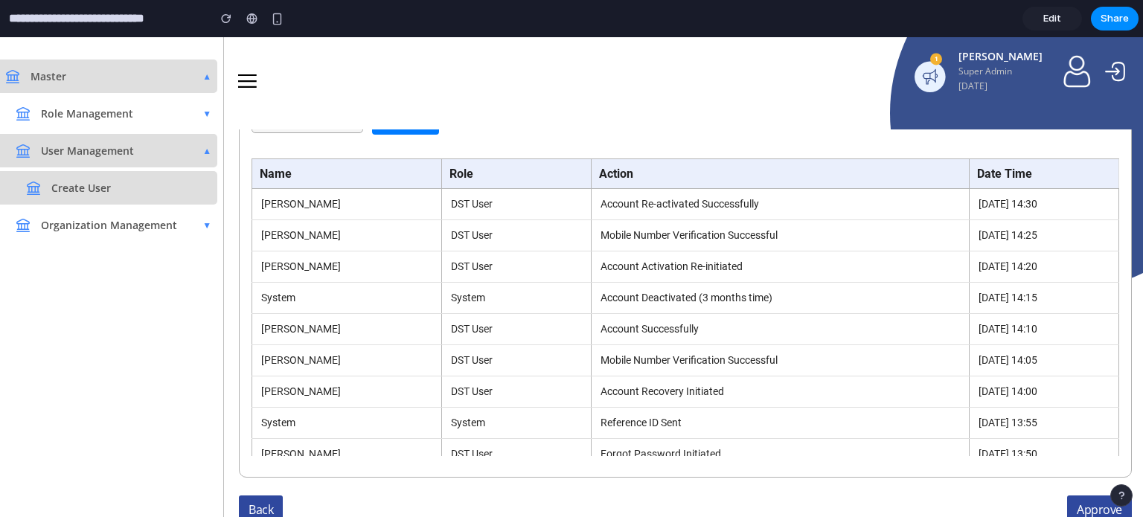
click at [798, 133] on div "**********" at bounding box center [686, 121] width 868 height 28
click at [751, 83] on div "1 [PERSON_NAME] Super Admin [DATE]" at bounding box center [571, 71] width 1107 height 45
